Goal: Task Accomplishment & Management: Use online tool/utility

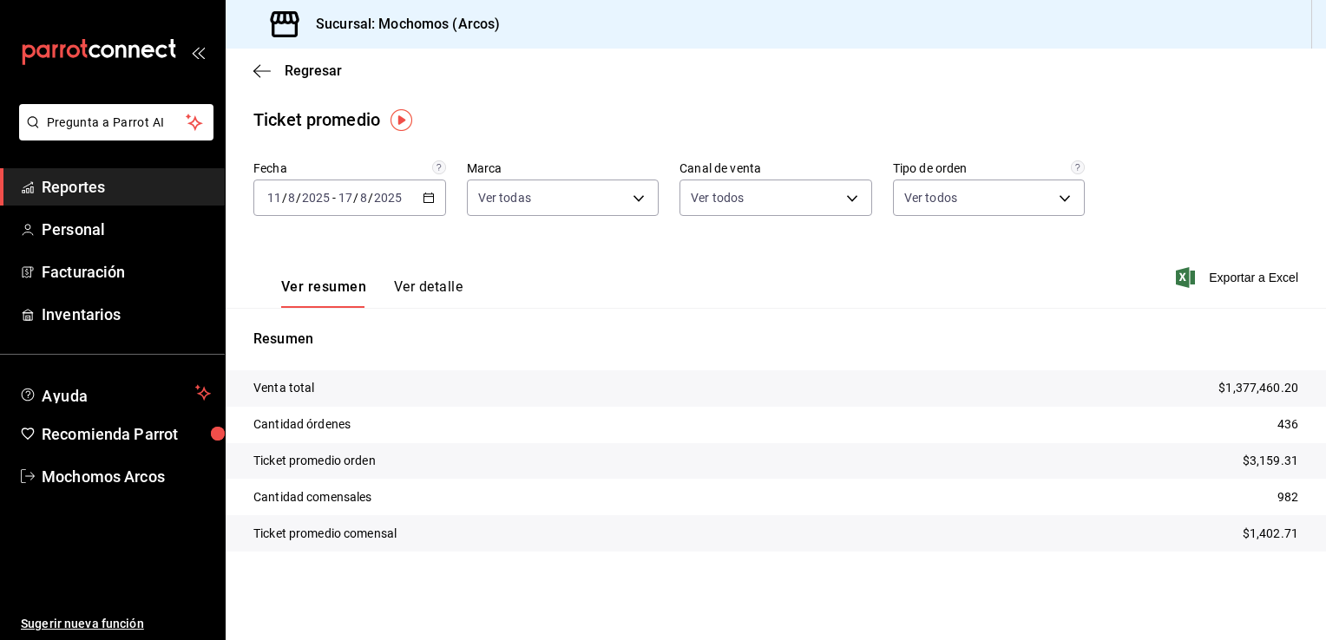
click at [426, 196] on icon "button" at bounding box center [429, 198] width 12 height 12
click at [255, 71] on icon "button" at bounding box center [256, 70] width 7 height 13
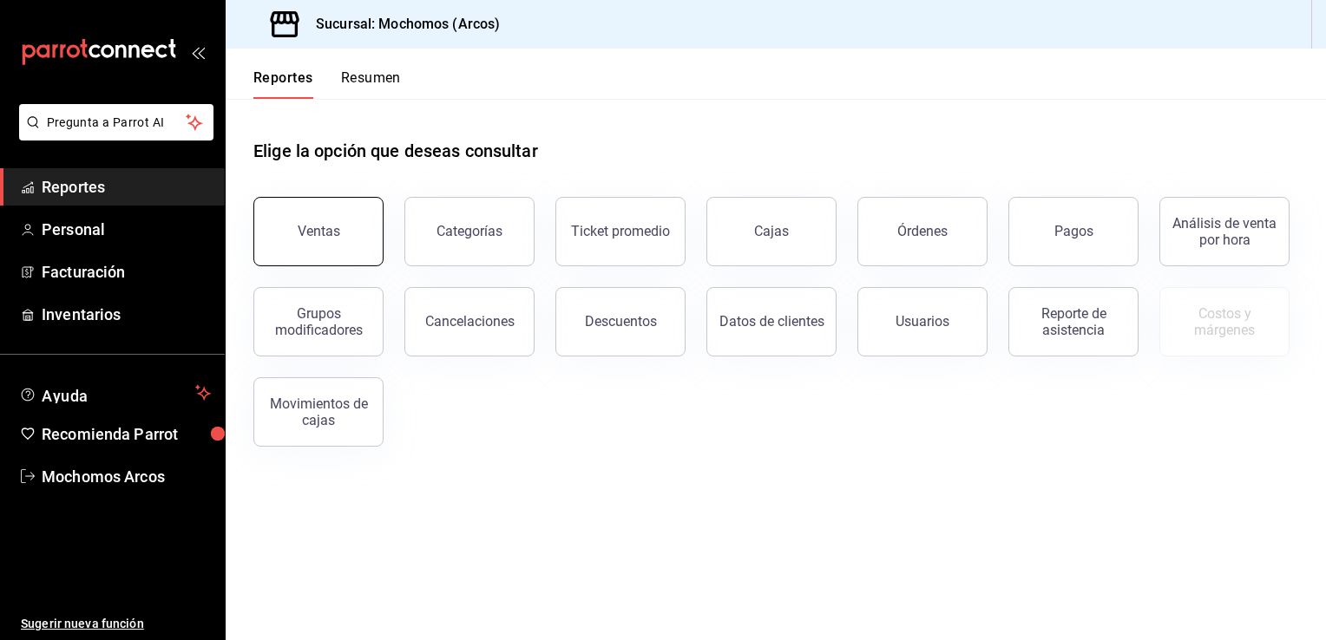
click at [309, 227] on div "Ventas" at bounding box center [319, 231] width 43 height 16
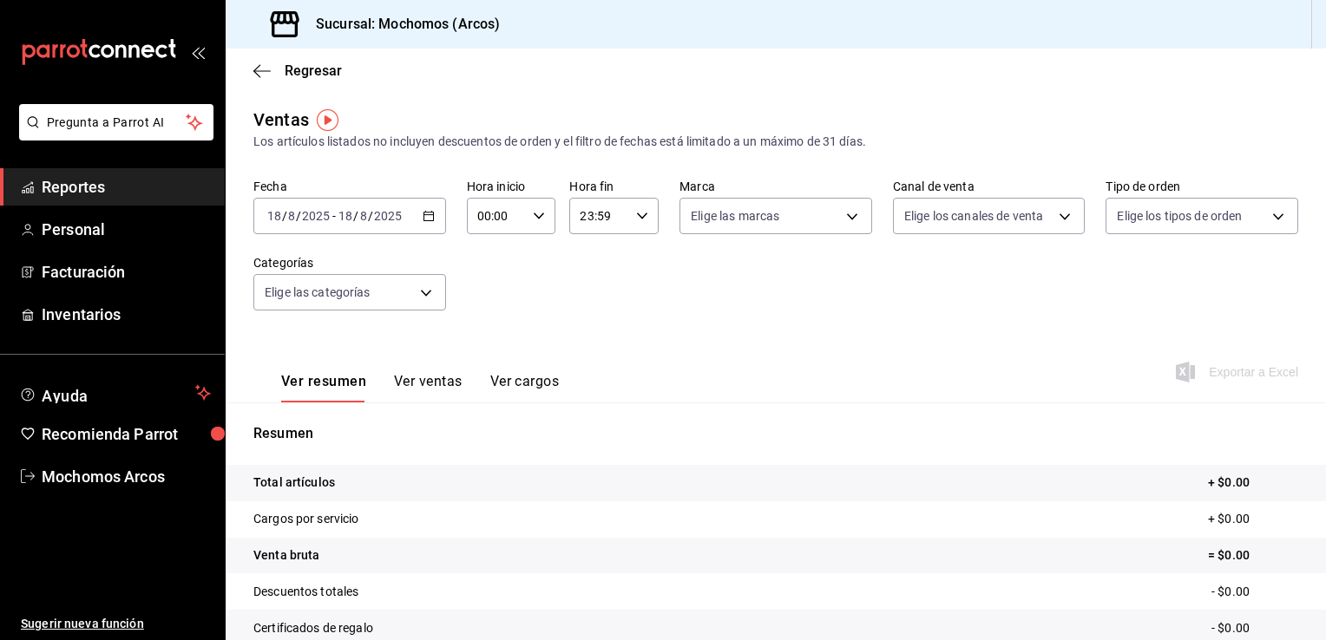
click at [426, 220] on \(Stroke\) "button" at bounding box center [428, 217] width 10 height 10
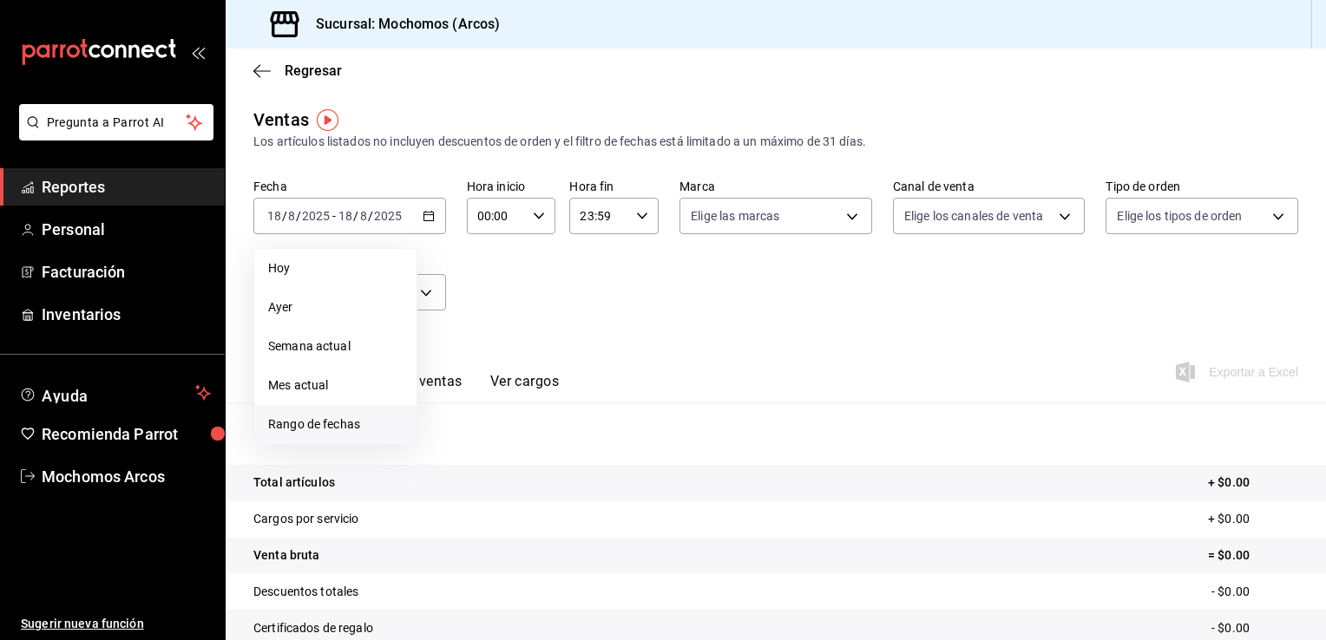
click at [324, 423] on span "Rango de fechas" at bounding box center [335, 425] width 134 height 18
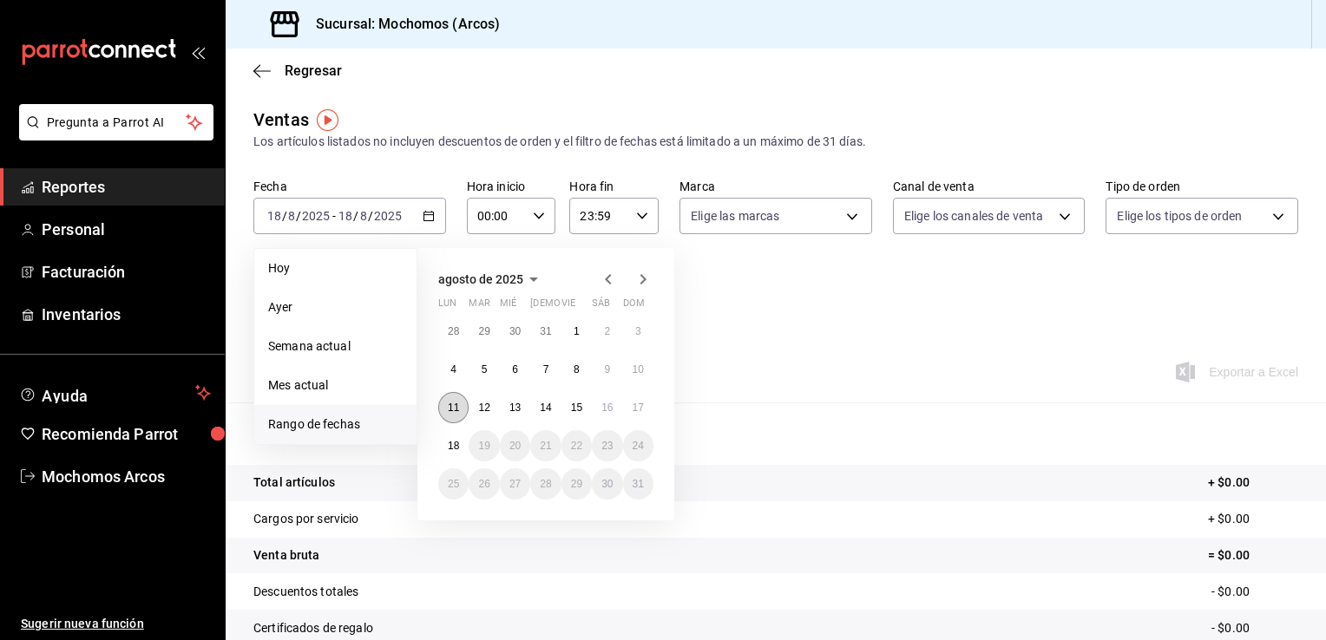
click at [458, 404] on abbr "11" at bounding box center [453, 408] width 11 height 12
click at [489, 400] on button "12" at bounding box center [484, 407] width 30 height 31
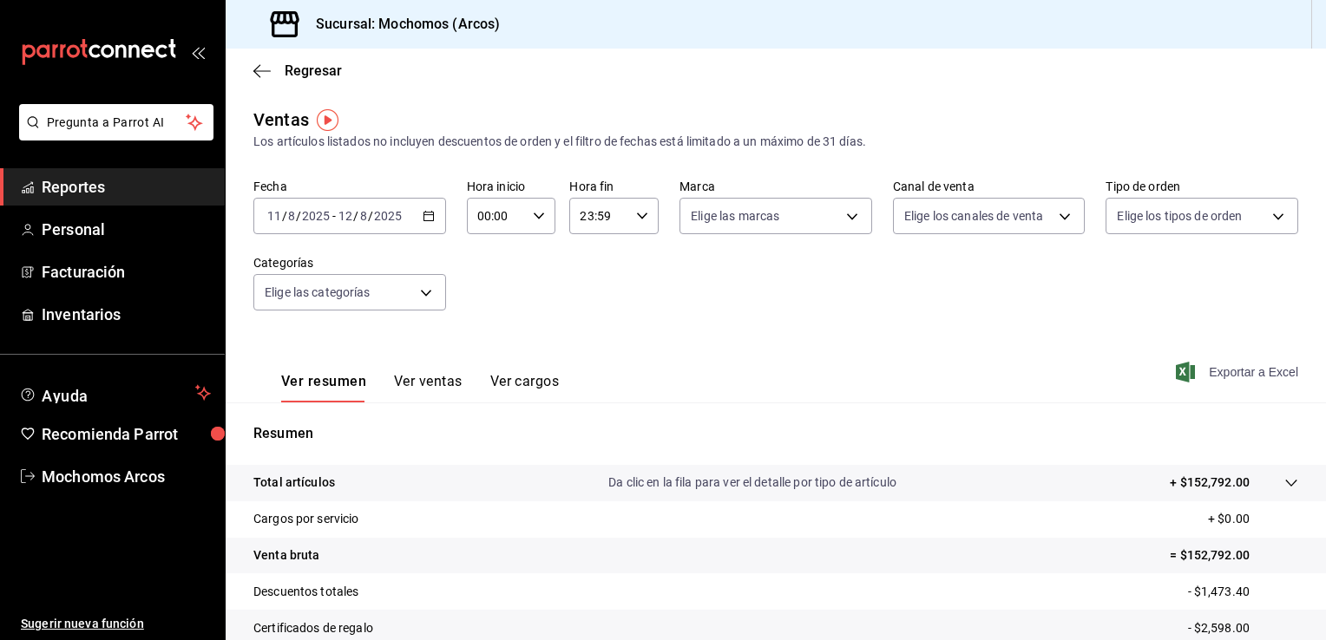
click at [1184, 374] on span "Exportar a Excel" at bounding box center [1238, 372] width 119 height 21
